Goal: Information Seeking & Learning: Understand process/instructions

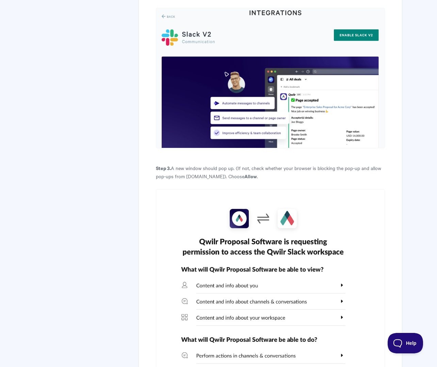
scroll to position [593, 0]
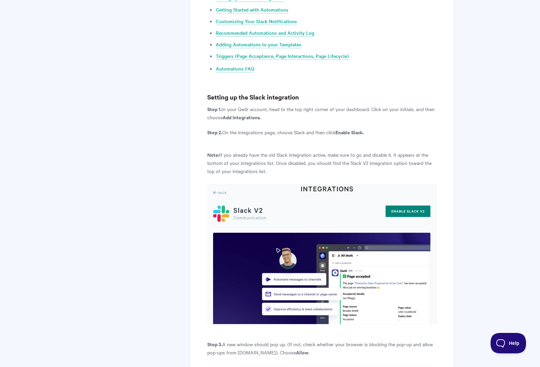
scroll to position [428, 0]
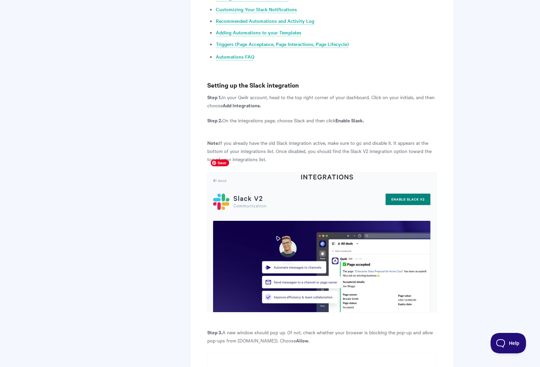
click at [411, 182] on img at bounding box center [321, 242] width 229 height 140
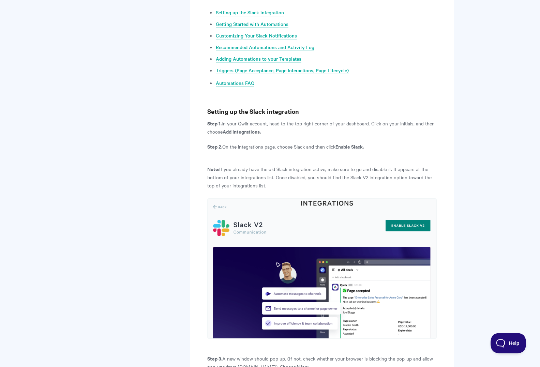
scroll to position [380, 0]
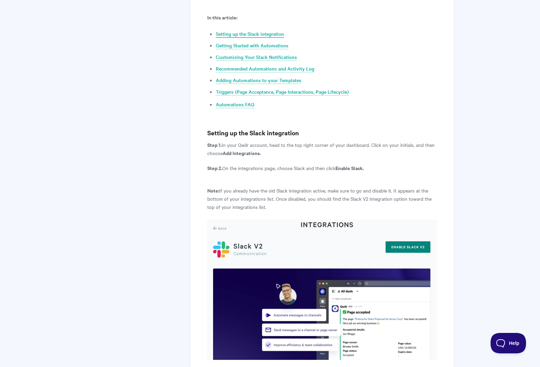
click at [249, 30] on link "Setting up the Slack integration" at bounding box center [250, 33] width 68 height 7
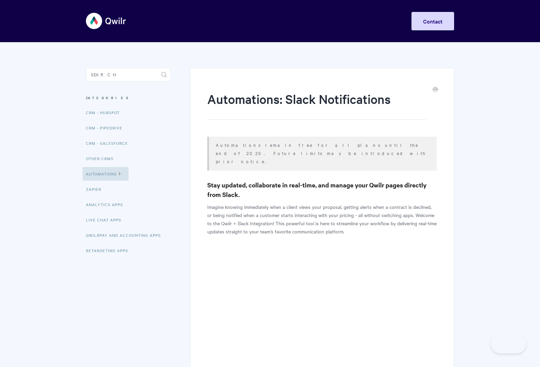
scroll to position [492, 0]
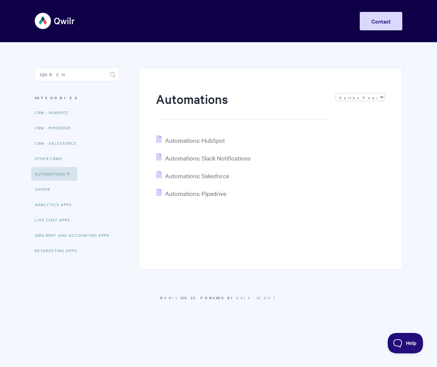
click at [55, 21] on img at bounding box center [55, 21] width 41 height 26
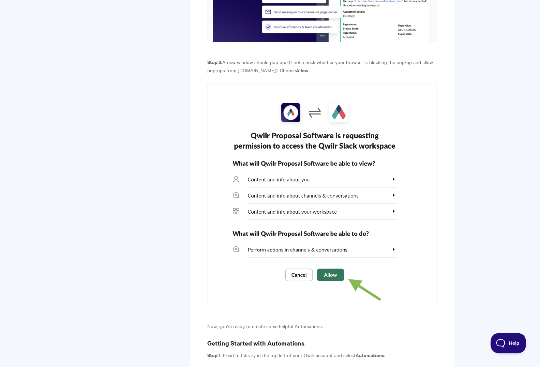
scroll to position [696, 0]
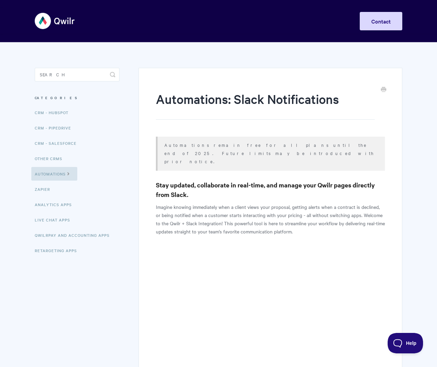
click at [295, 144] on p "Automations remain free for all plans until the end of 2025. Future limits may …" at bounding box center [271, 153] width 212 height 25
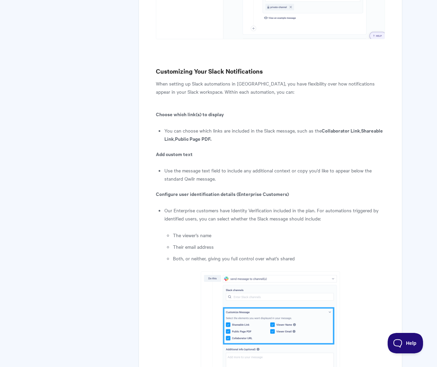
scroll to position [3734, 0]
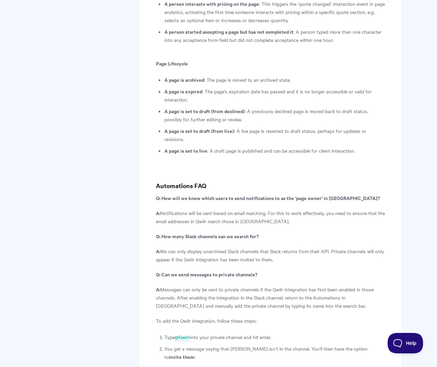
click at [384, 194] on p "Q: How will we know which users to send notifications to as the ‘page owner’ in…" at bounding box center [270, 198] width 229 height 8
click at [304, 107] on li "A page is set to draft (from declined) : A previously declined page is moved ba…" at bounding box center [275, 115] width 221 height 16
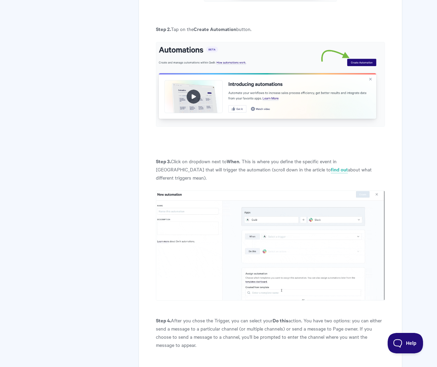
scroll to position [1241, 0]
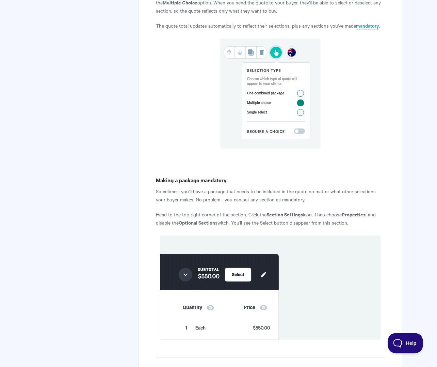
scroll to position [1435, 0]
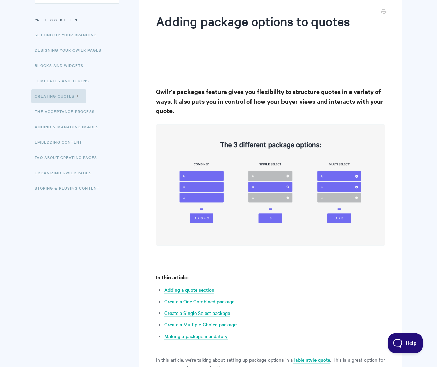
scroll to position [83, 0]
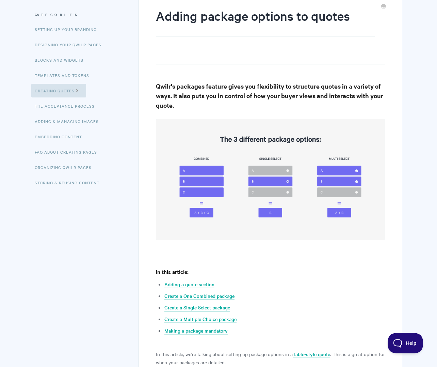
click at [200, 306] on link "Create a Single Select package" at bounding box center [198, 307] width 66 height 7
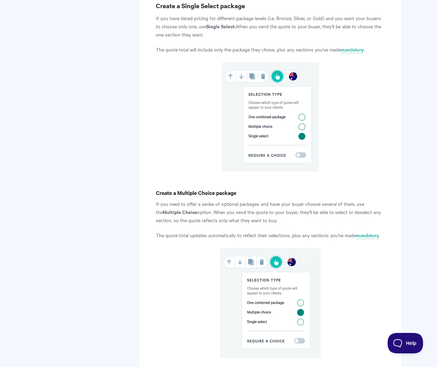
click at [195, 264] on p at bounding box center [270, 303] width 229 height 110
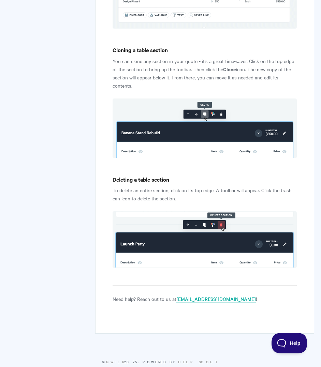
scroll to position [1948, 0]
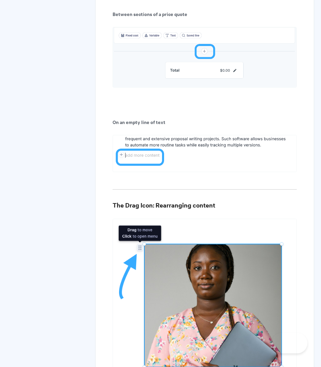
scroll to position [446, 0]
